Goal: Task Accomplishment & Management: Complete application form

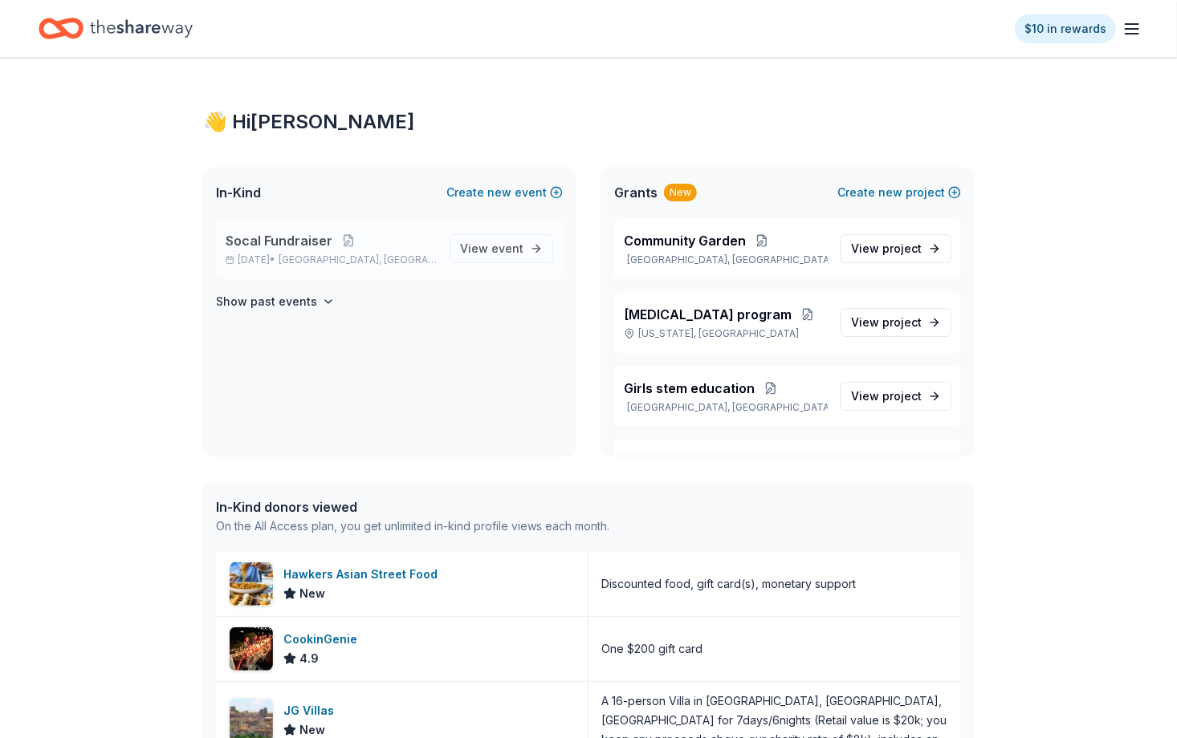
click at [480, 263] on div "Socal Fundraiser [DATE] • [GEOGRAPHIC_DATA], [GEOGRAPHIC_DATA] View event" at bounding box center [389, 248] width 347 height 61
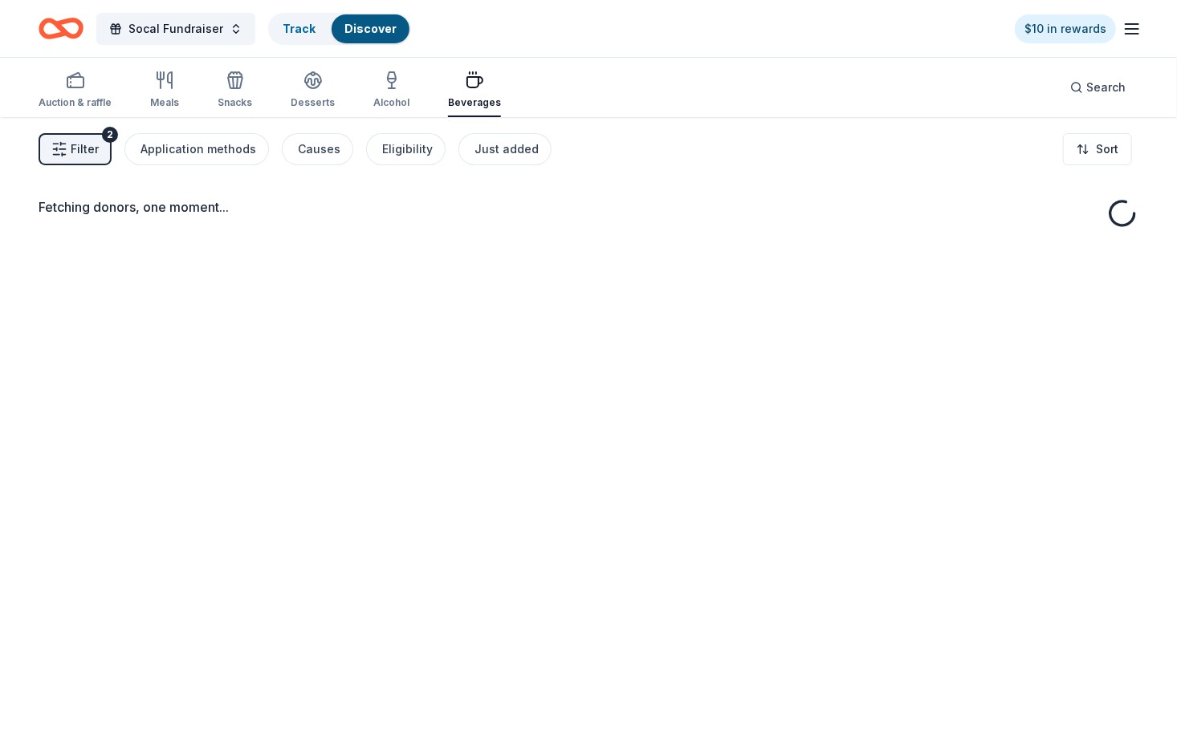
click at [482, 250] on div "Fetching donors, one moment..." at bounding box center [588, 486] width 1177 height 738
click at [78, 146] on span "Filter" at bounding box center [85, 149] width 28 height 19
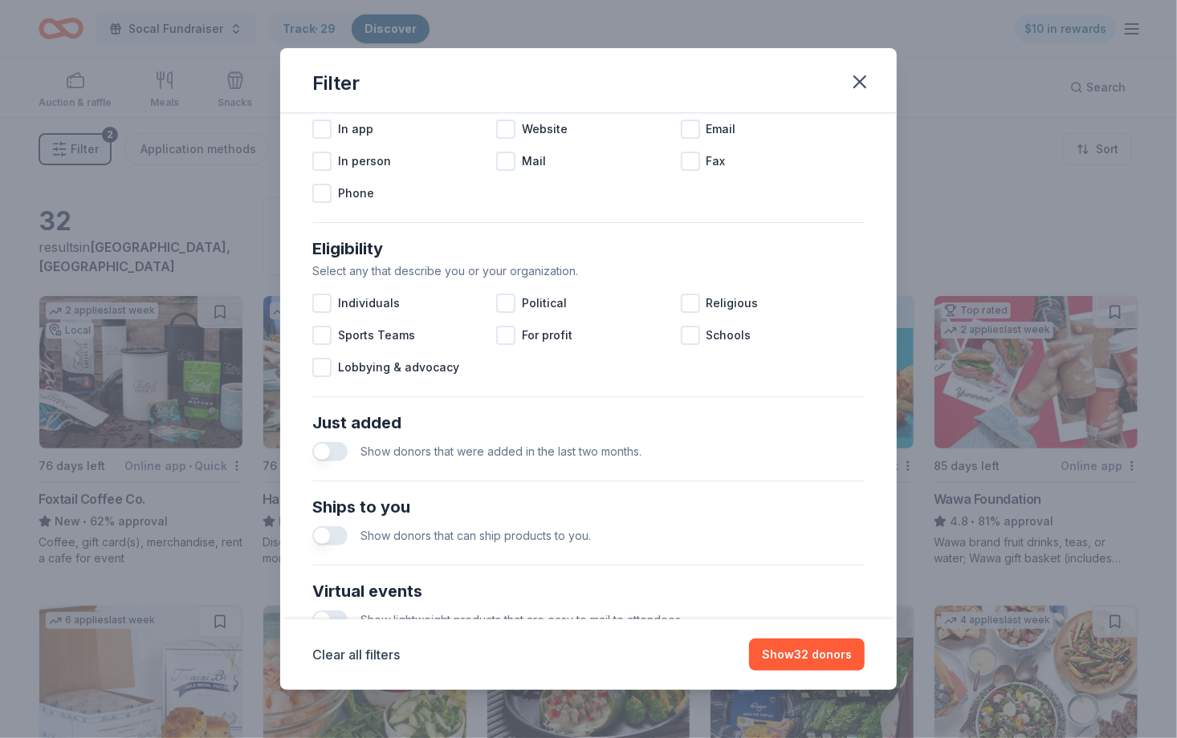
scroll to position [348, 0]
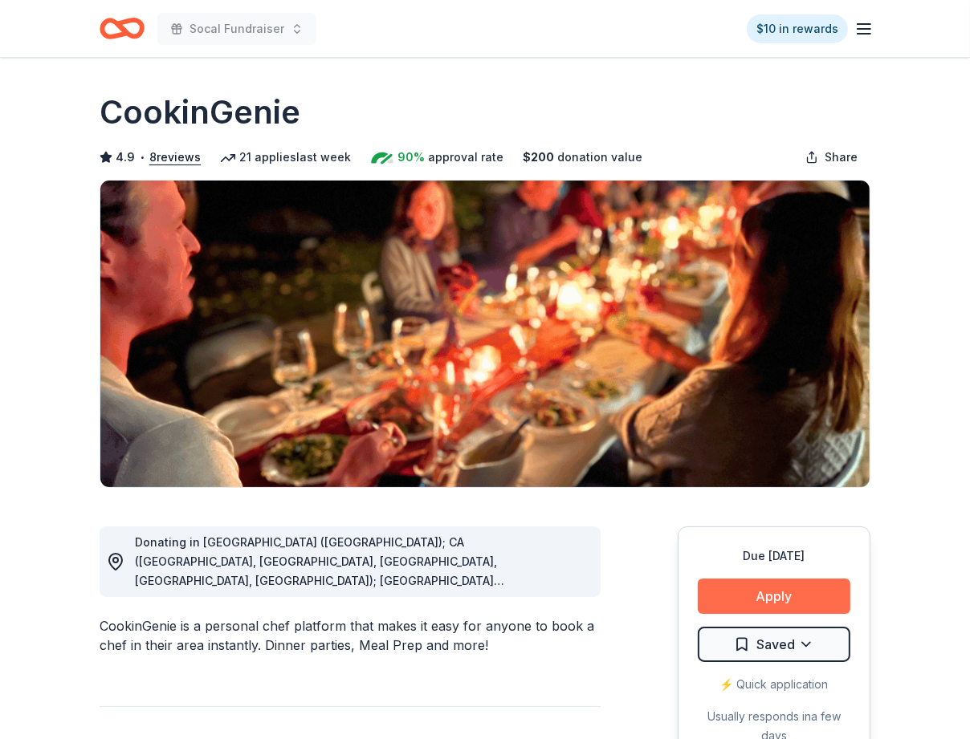
click at [778, 589] on button "Apply" at bounding box center [773, 596] width 152 height 35
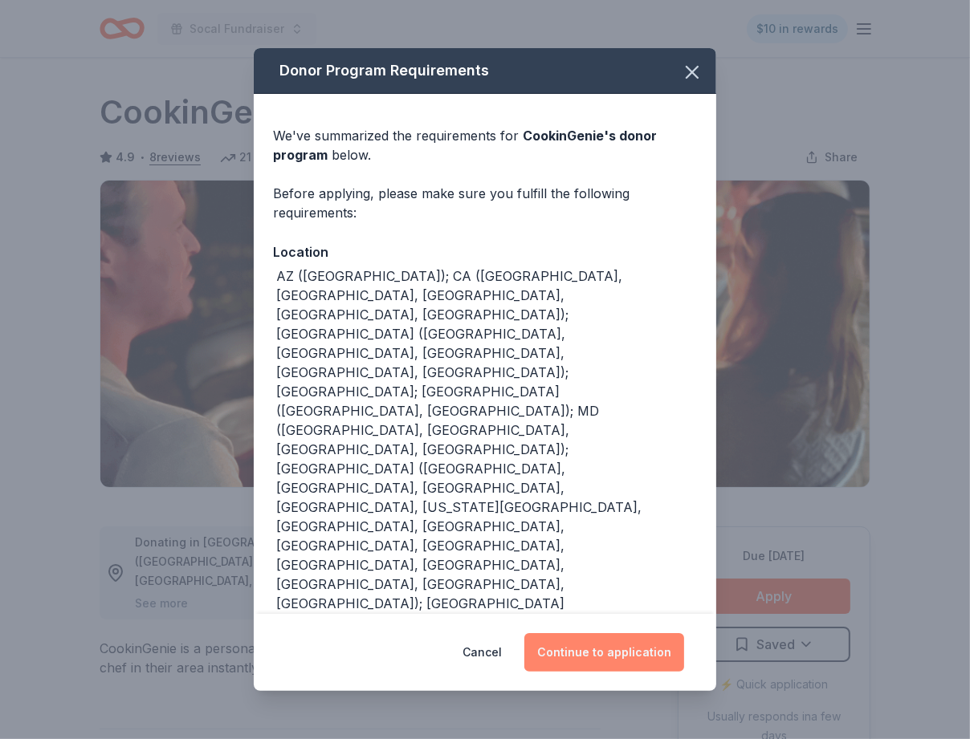
click at [622, 647] on button "Continue to application" at bounding box center [604, 652] width 160 height 39
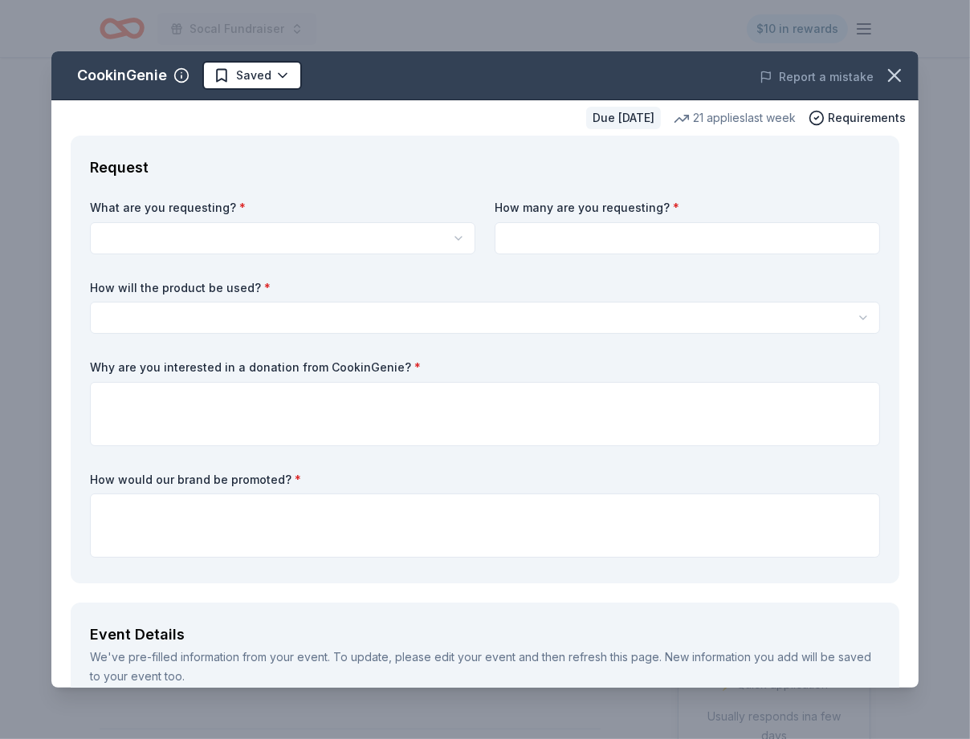
click at [465, 327] on html "Socal Fundraiser $10 in rewards Due in 99 days Share CookinGenie 4.9 • 8 review…" at bounding box center [485, 369] width 970 height 739
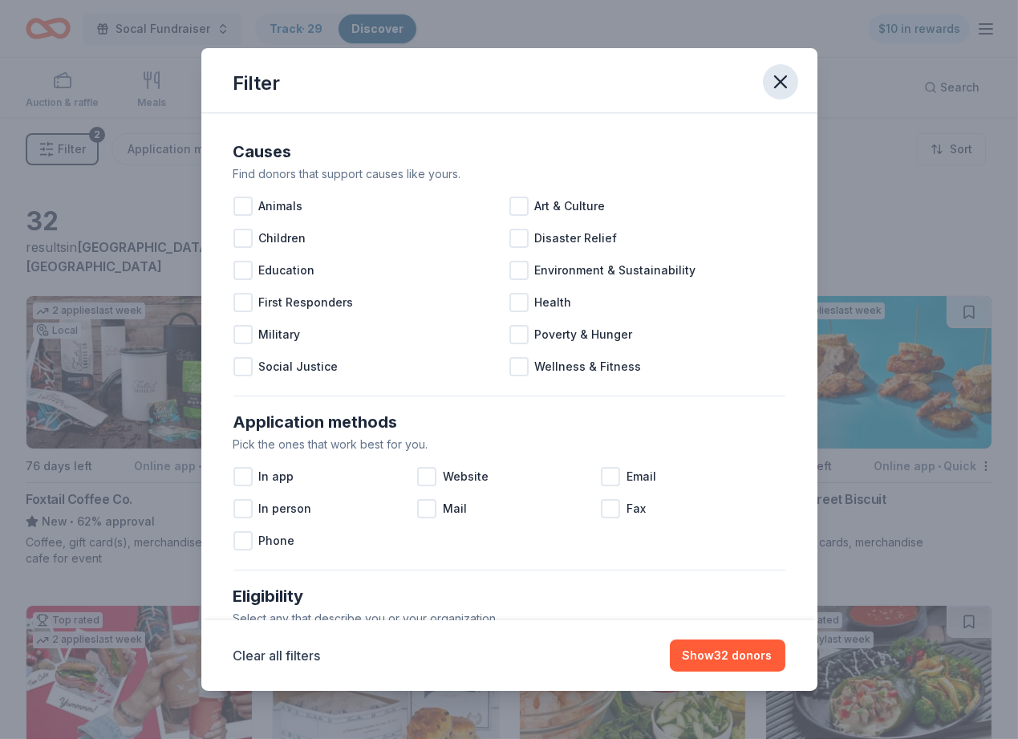
scroll to position [348, 0]
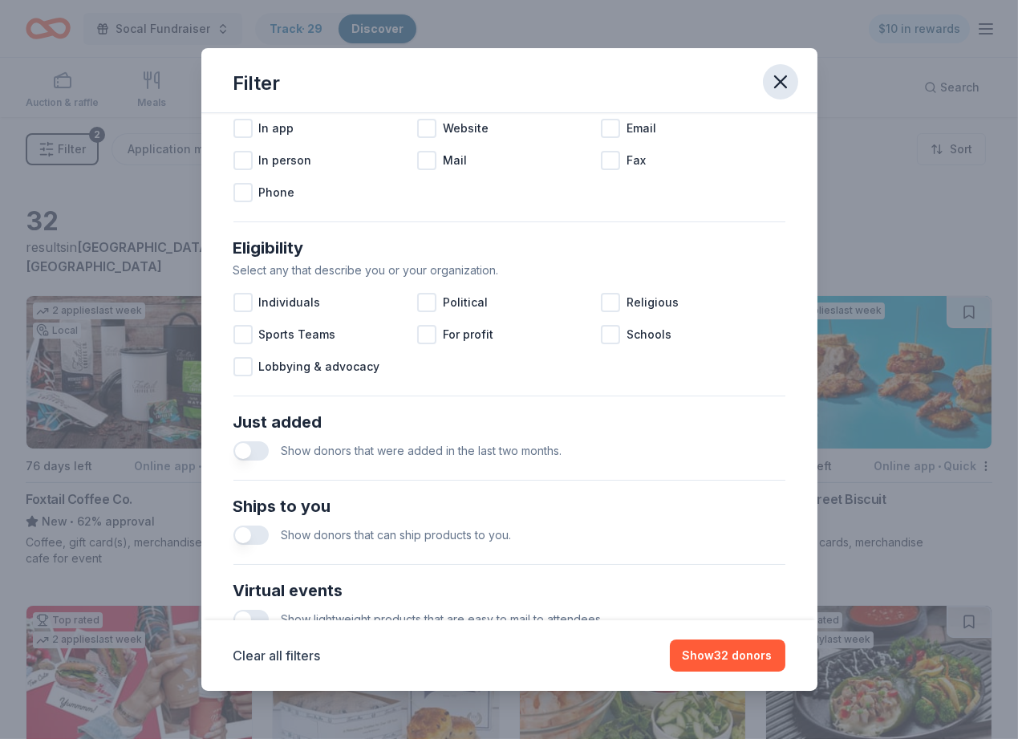
click at [785, 83] on icon "button" at bounding box center [781, 82] width 22 height 22
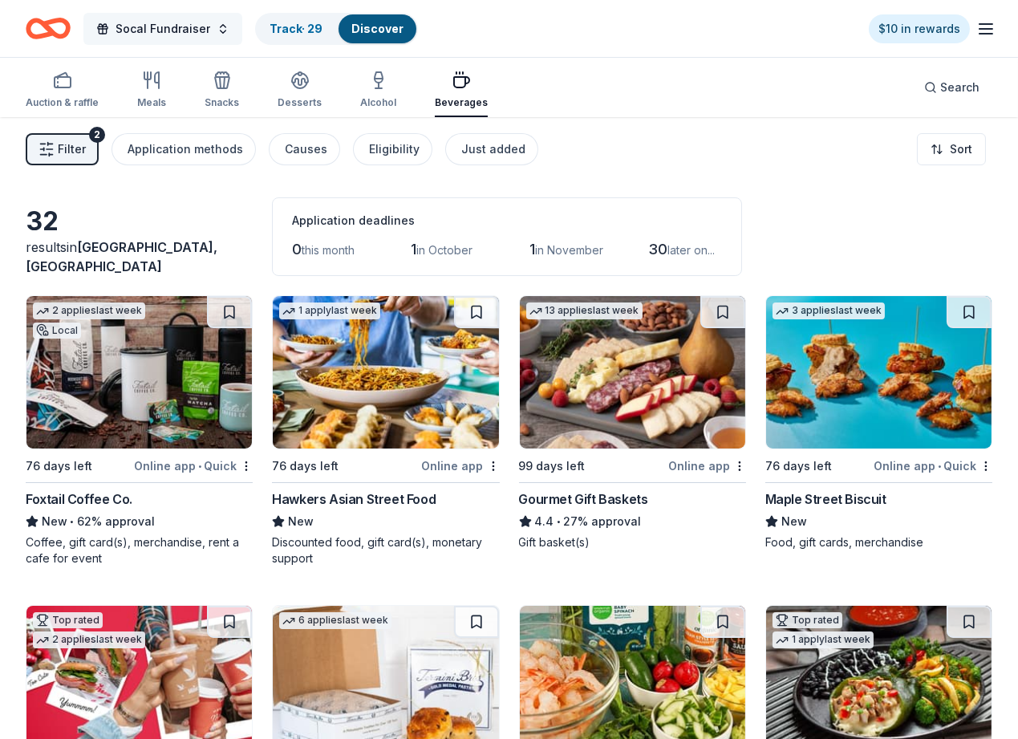
click at [209, 17] on button "Socal Fundraiser" at bounding box center [162, 29] width 159 height 32
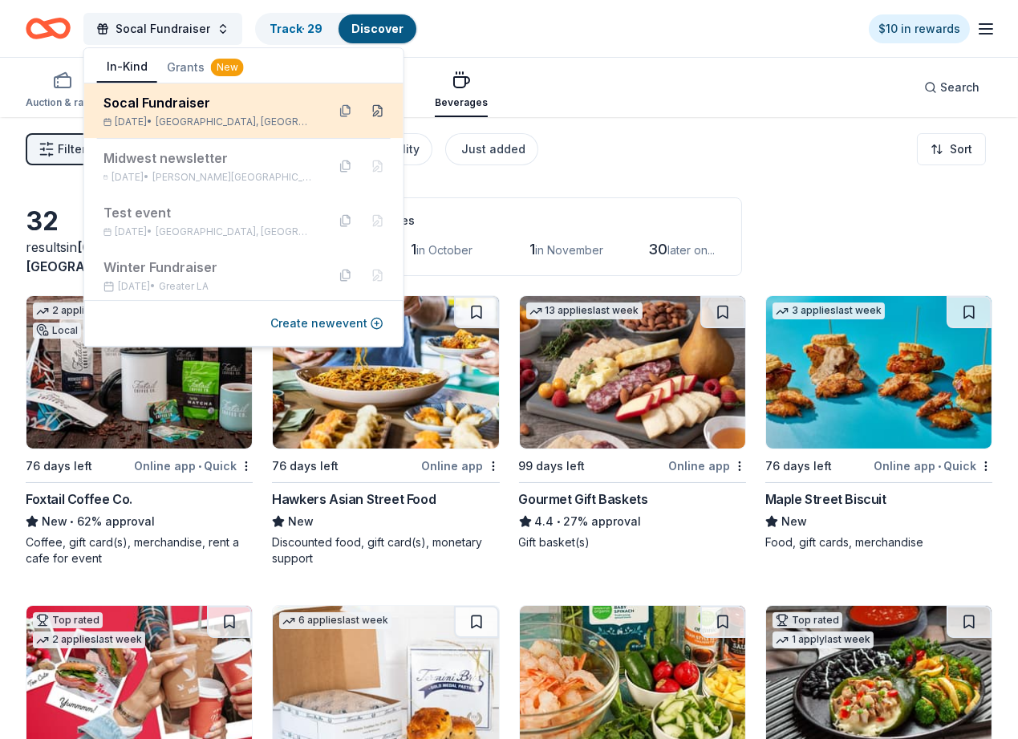
click at [374, 112] on button at bounding box center [378, 111] width 26 height 26
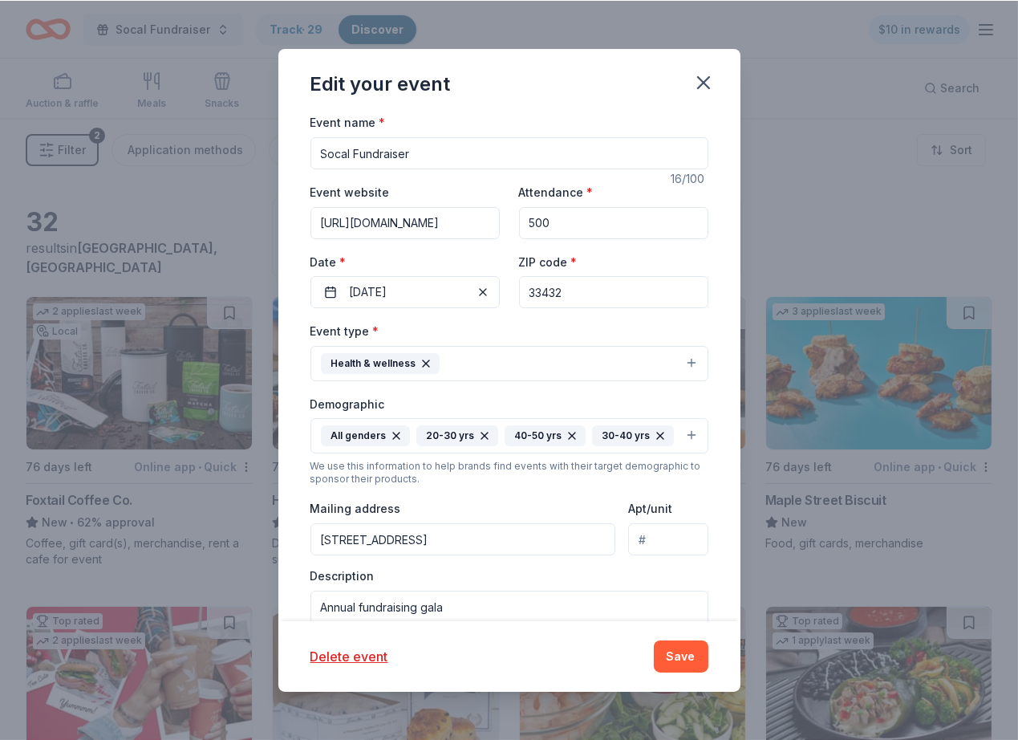
scroll to position [0, 0]
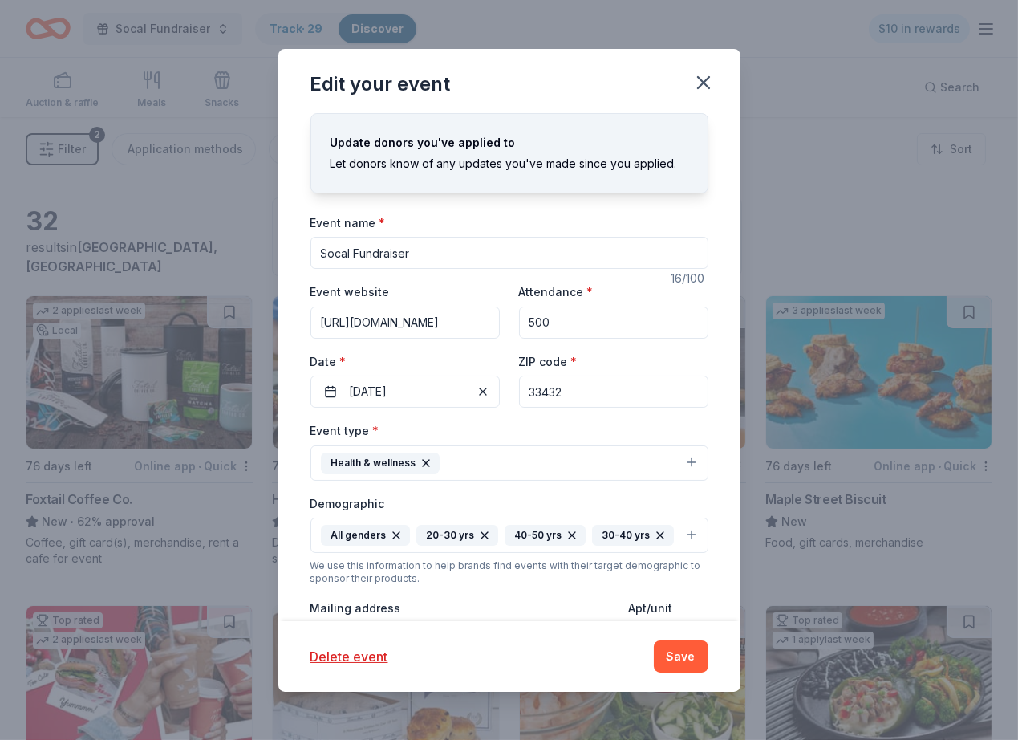
click at [689, 465] on button "Health & wellness" at bounding box center [510, 462] width 398 height 35
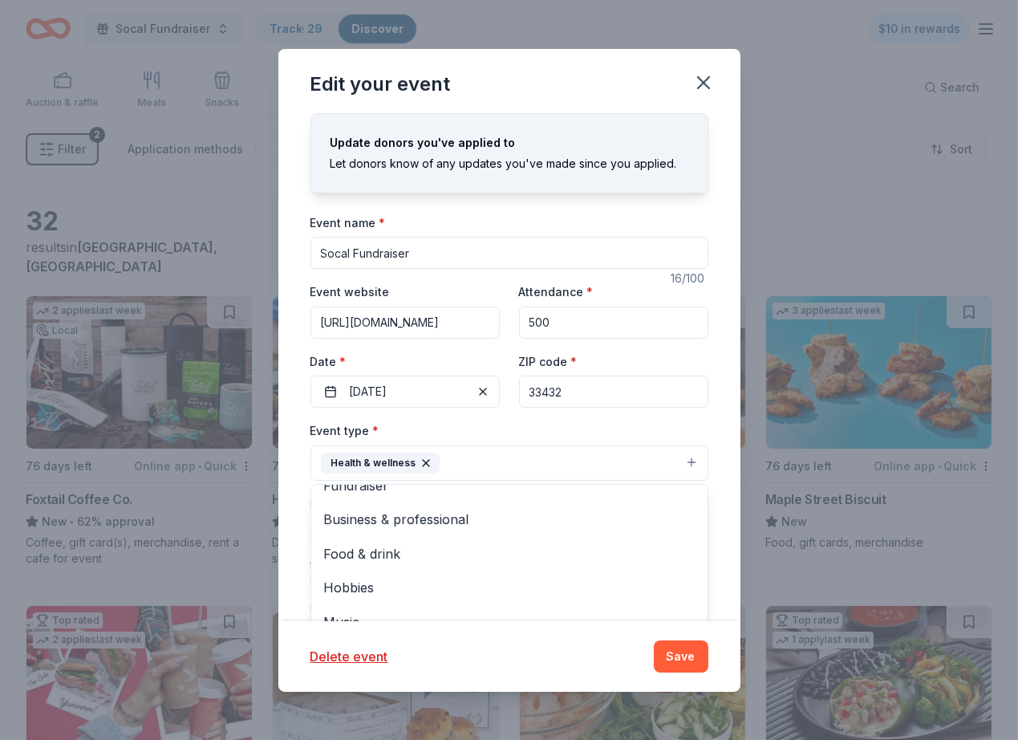
scroll to position [19, 0]
